Goal: Transaction & Acquisition: Obtain resource

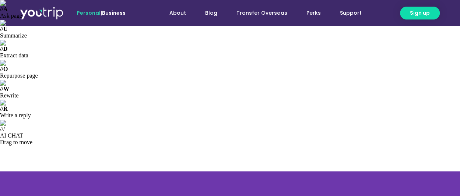
scroll to position [74, 0]
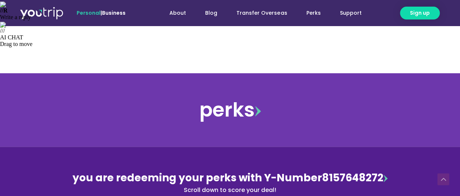
scroll to position [184, 0]
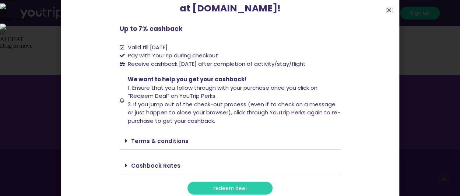
scroll to position [84, 0]
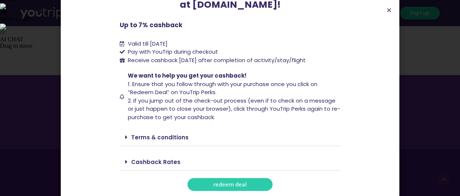
click at [219, 183] on span "redeem deal" at bounding box center [229, 185] width 33 height 6
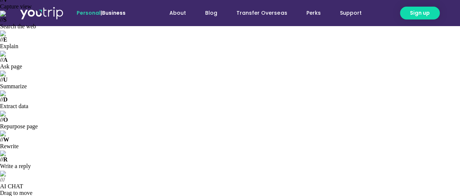
scroll to position [74, 0]
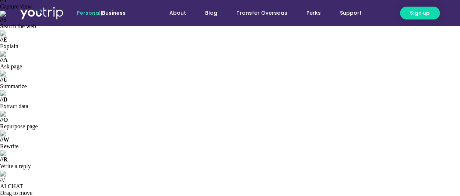
click at [121, 13] on link "Business" at bounding box center [114, 12] width 24 height 7
